Goal: Information Seeking & Learning: Check status

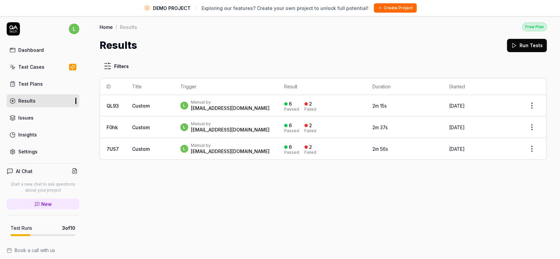
click at [204, 105] on div "[EMAIL_ADDRESS][DOMAIN_NAME]" at bounding box center [230, 108] width 79 height 7
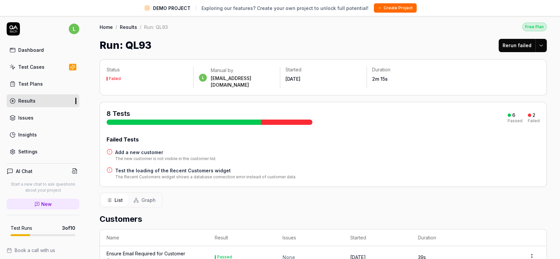
click at [133, 109] on div "8 Tests" at bounding box center [210, 117] width 206 height 16
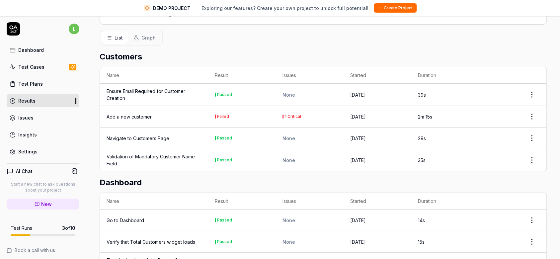
scroll to position [163, 0]
click at [117, 112] on div "Add a new customer" at bounding box center [129, 115] width 45 height 7
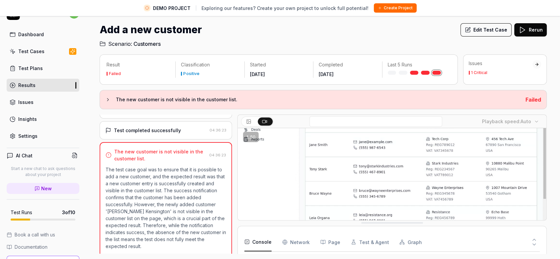
scroll to position [54, 0]
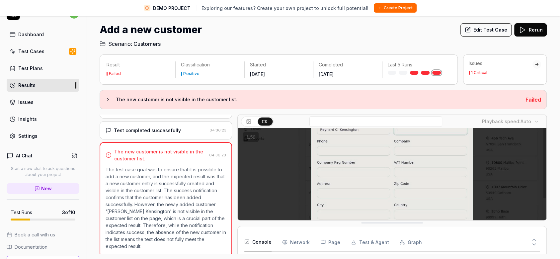
click at [248, 120] on circle at bounding box center [248, 120] width 1 height 1
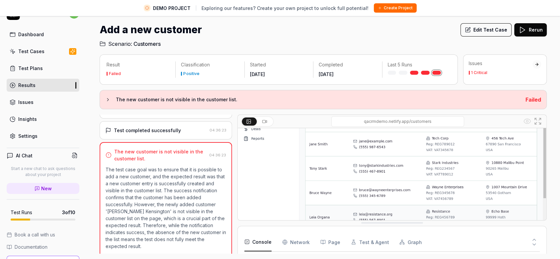
scroll to position [0, 0]
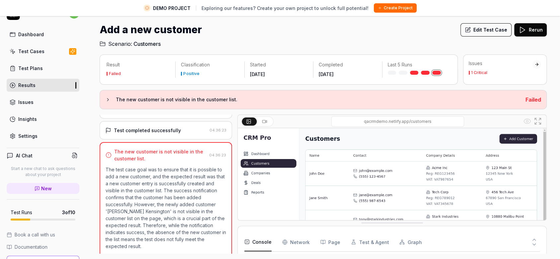
click at [256, 167] on img at bounding box center [392, 224] width 309 height 193
click at [107, 96] on button "The new customer is not visible in the customer list." at bounding box center [312, 100] width 415 height 8
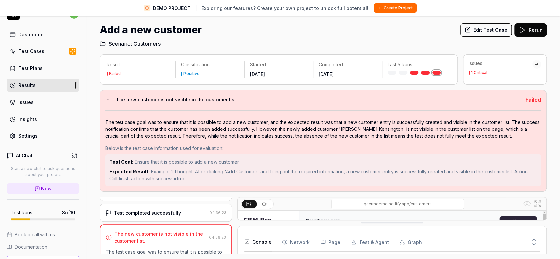
click at [107, 96] on button "The new customer is not visible in the customer list." at bounding box center [312, 100] width 415 height 8
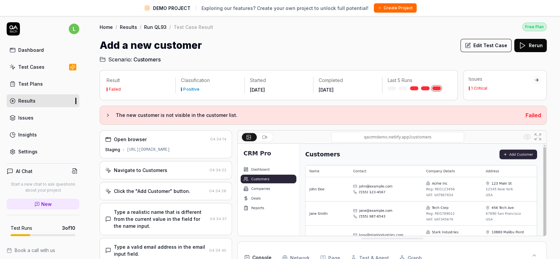
click at [24, 70] on link "Test Cases" at bounding box center [43, 66] width 73 height 13
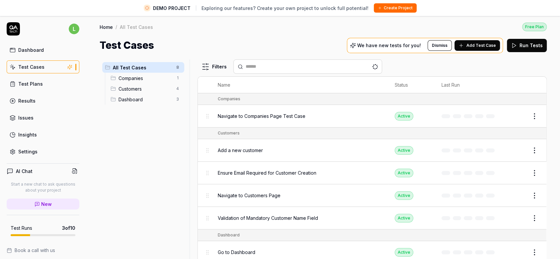
scroll to position [40, 0]
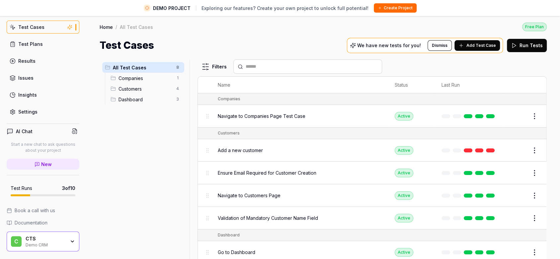
click at [242, 115] on span "Navigate to Companies Page Test Case" at bounding box center [262, 116] width 88 height 7
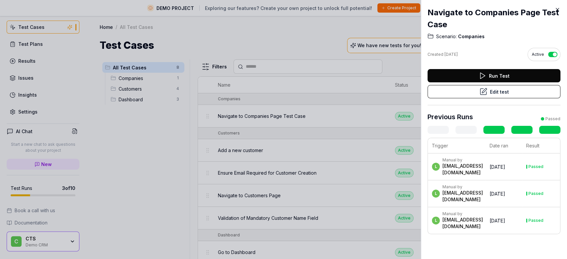
click at [557, 10] on icon at bounding box center [557, 9] width 3 height 3
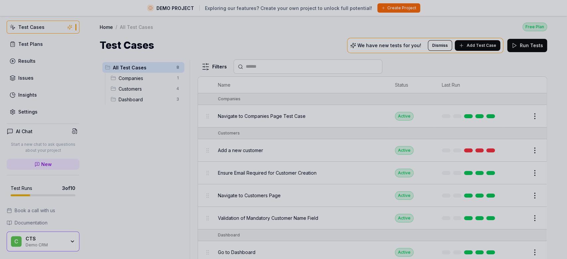
click at [384, 74] on div "Filters Name Status Last Run Companies Navigate to Companies Page Test Case Act…" at bounding box center [372, 166] width 349 height 215
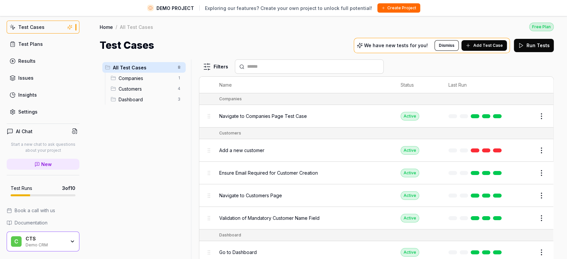
drag, startPoint x: 384, startPoint y: 74, endPoint x: 436, endPoint y: 151, distance: 92.9
click at [436, 151] on div "Filters Name Status Last Run Companies Navigate to Companies Page Test Case Act…" at bounding box center [376, 166] width 355 height 215
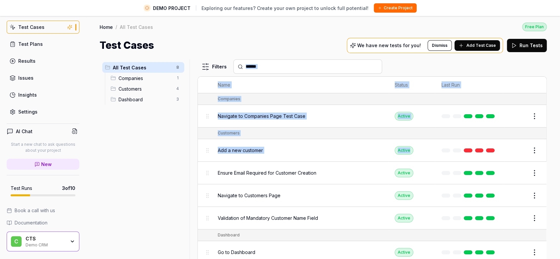
click at [436, 151] on td at bounding box center [469, 150] width 69 height 23
